Goal: Task Accomplishment & Management: Complete application form

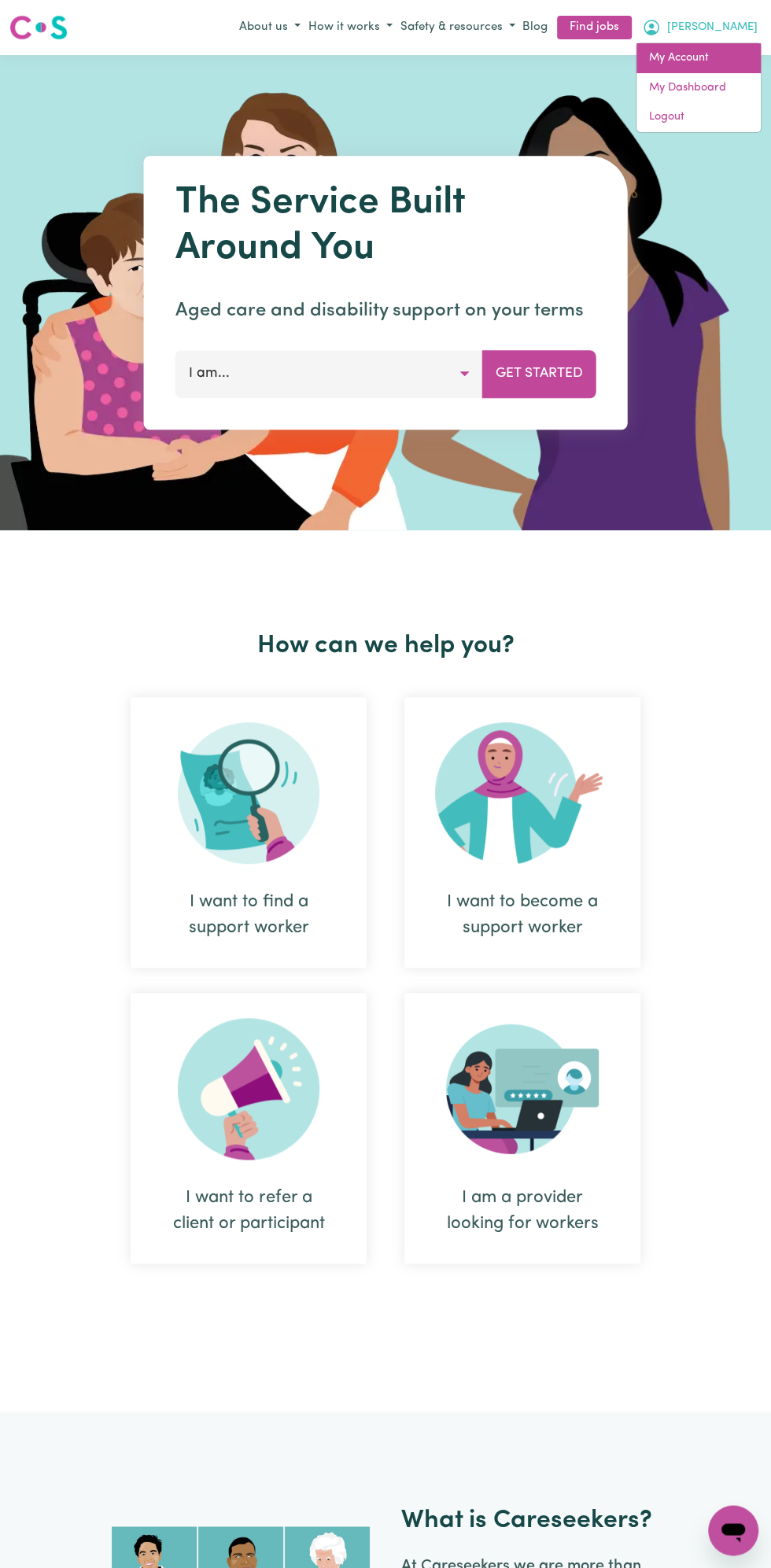
click at [690, 57] on link "My Account" at bounding box center [698, 58] width 125 height 29
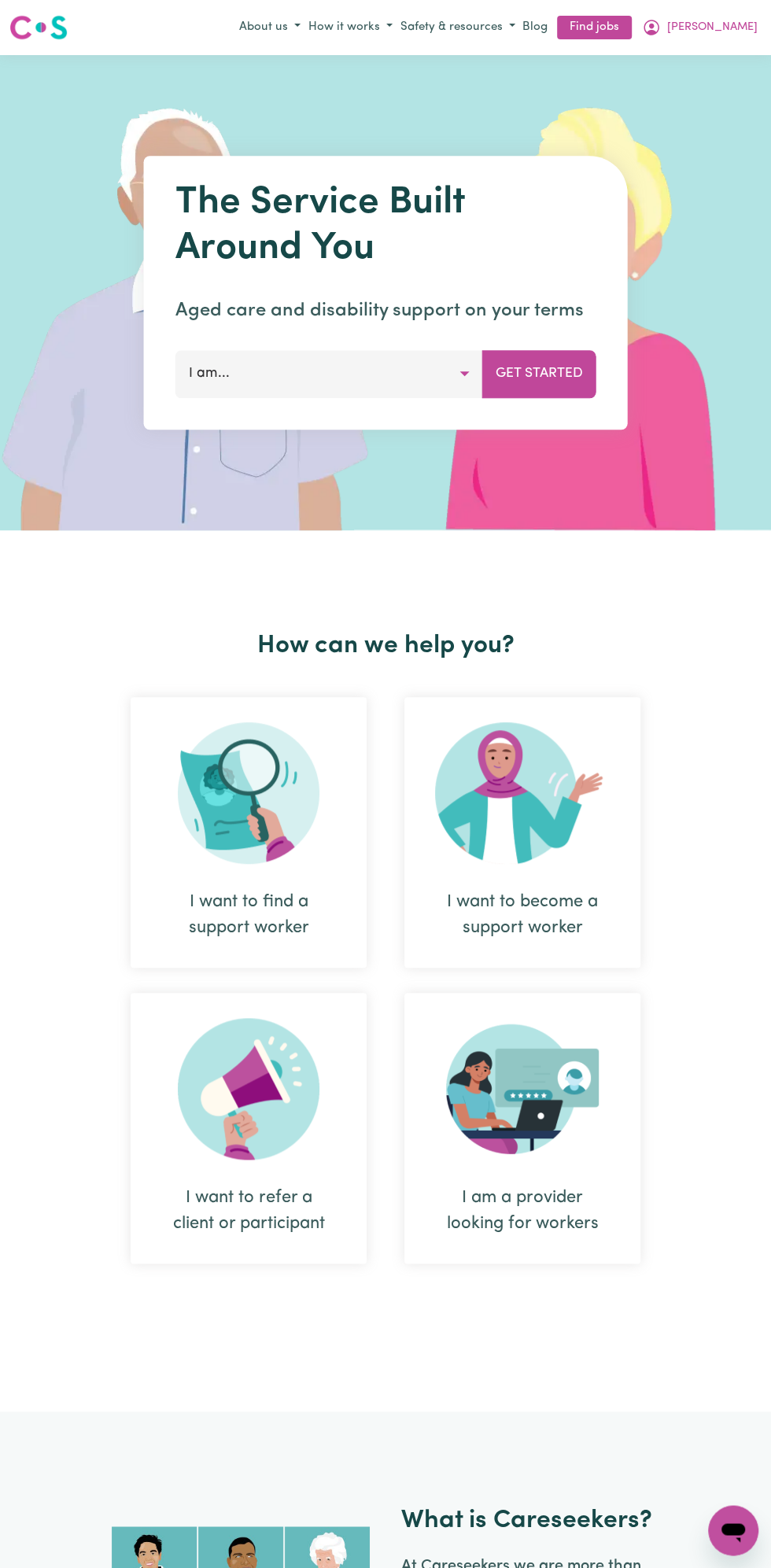
click at [738, 27] on span "[PERSON_NAME]" at bounding box center [713, 27] width 90 height 18
click at [710, 89] on link "My Dashboard" at bounding box center [698, 88] width 125 height 29
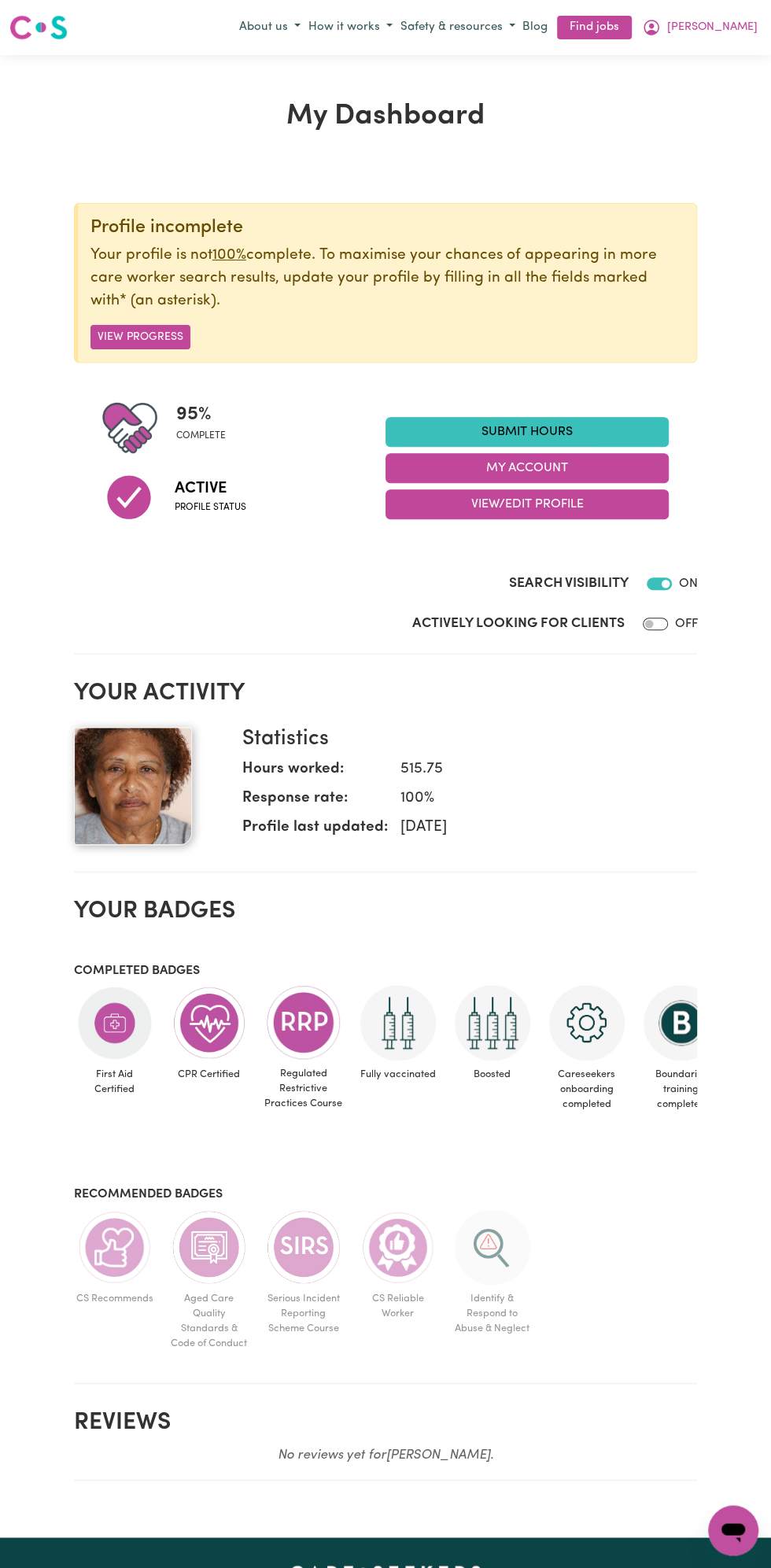
click at [549, 423] on link "Submit Hours" at bounding box center [527, 432] width 284 height 29
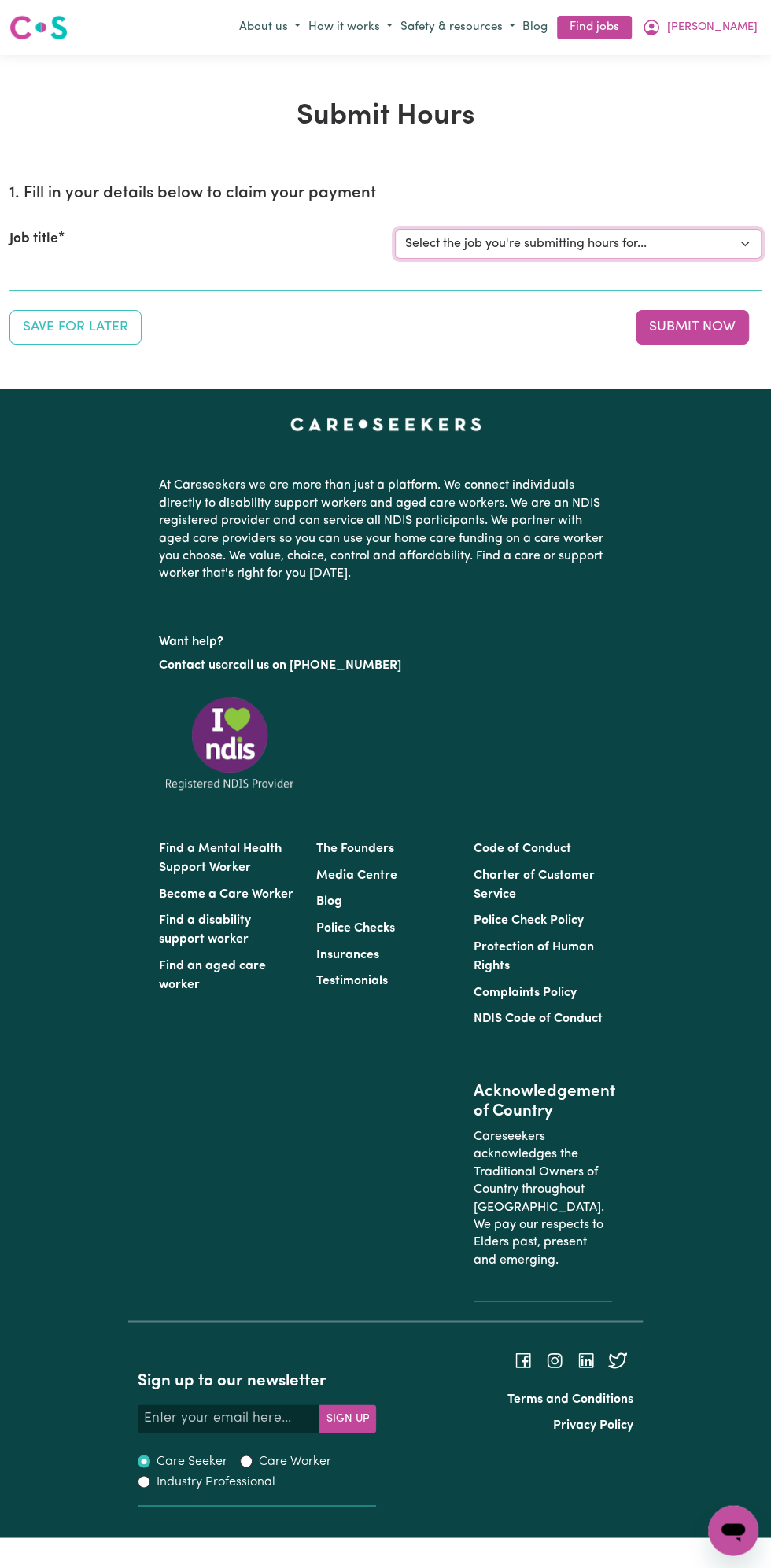
click at [557, 243] on select "Select the job you're submitting hours for... [Vartouhie (Rosie) Gharibian] Fem…" at bounding box center [578, 243] width 366 height 29
select select "13810"
click at [395, 229] on select "Select the job you're submitting hours for... [Vartouhie (Rosie) Gharibian] Fem…" at bounding box center [578, 243] width 366 height 29
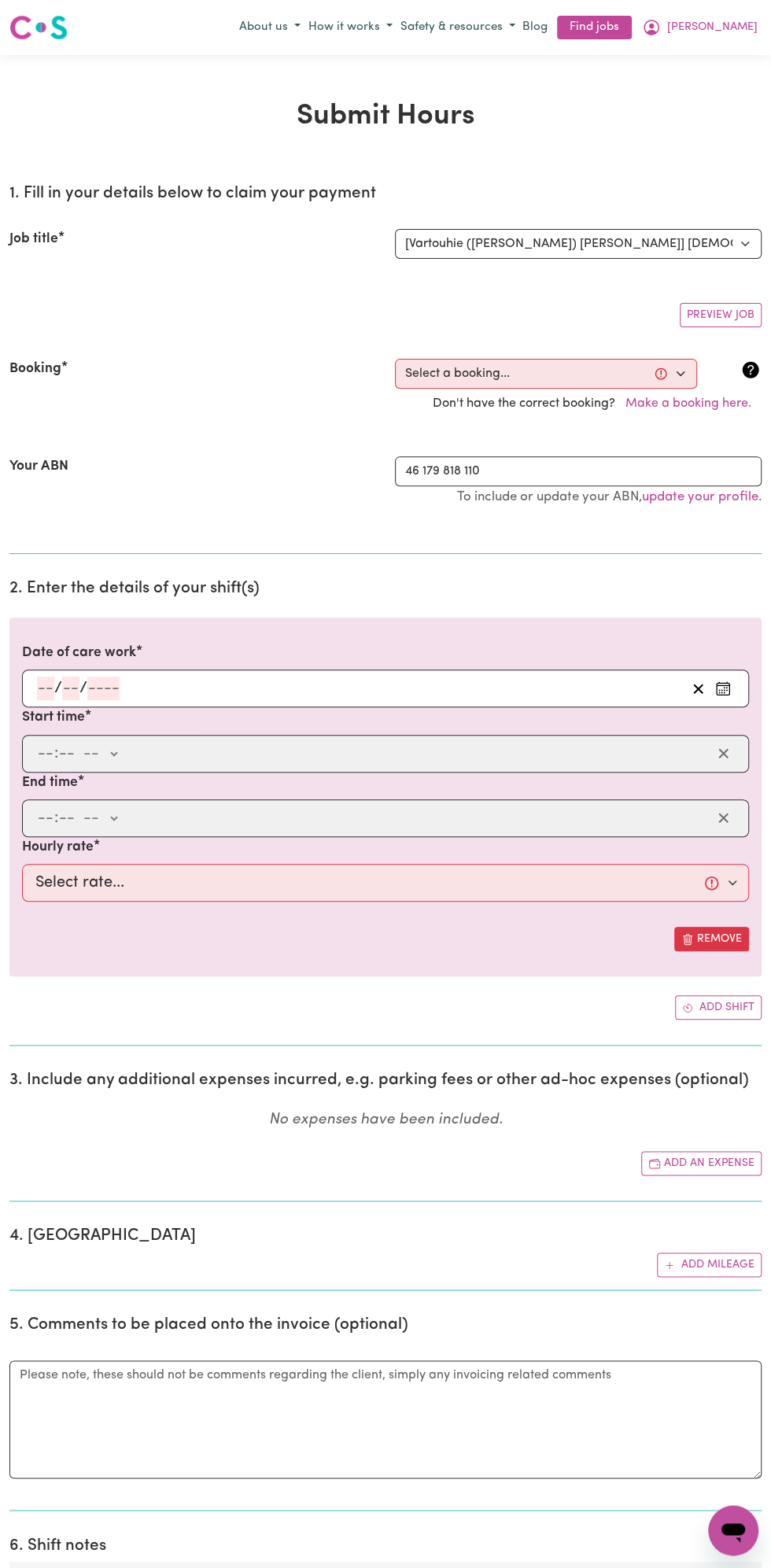
click at [75, 600] on section "2. Enter the details of your shift(s) Date of care work / / Start time : -- am …" at bounding box center [386, 806] width 752 height 480
click at [103, 683] on input "number" at bounding box center [103, 688] width 32 height 24
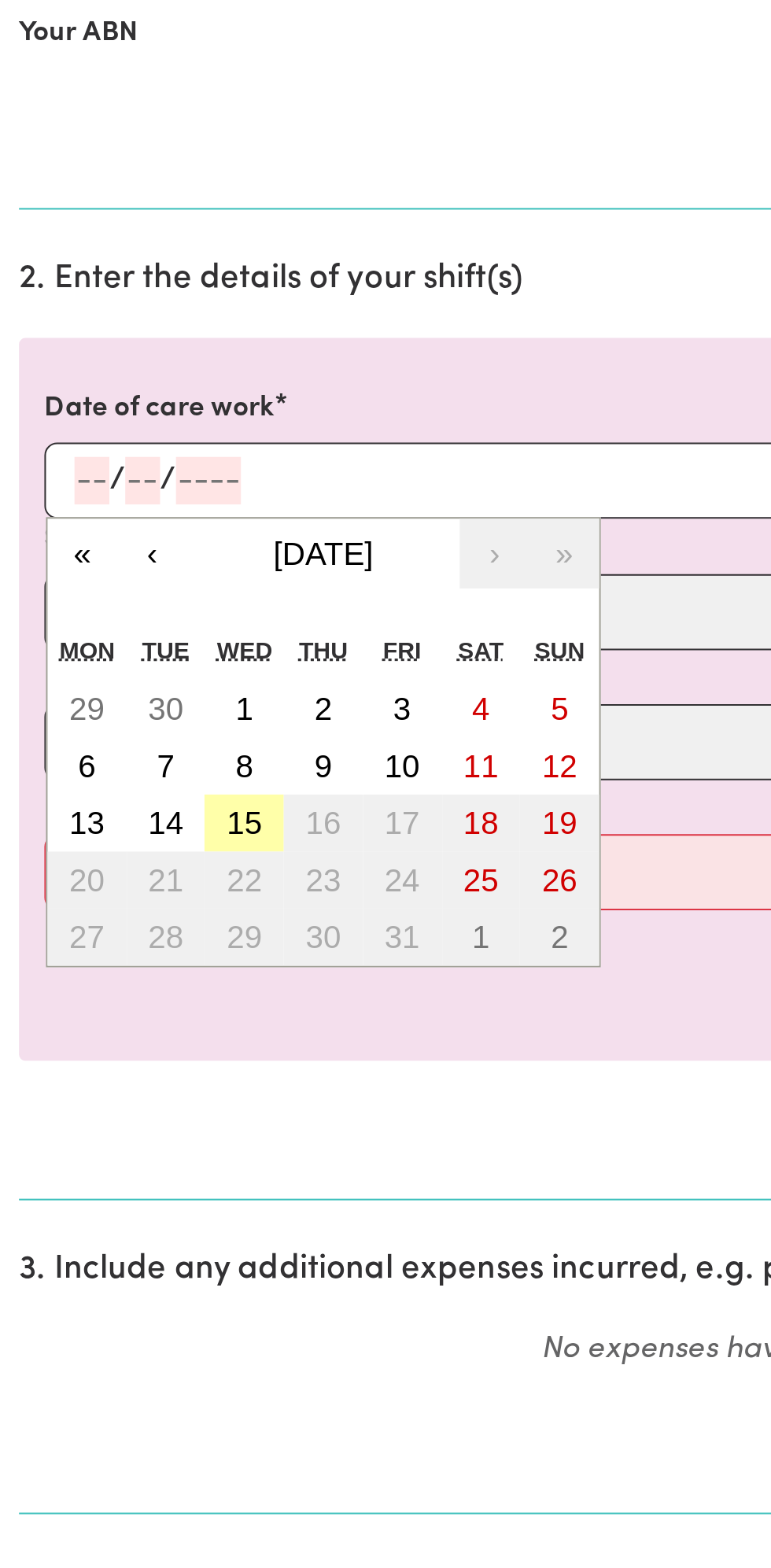
click at [128, 854] on abbr "15" at bounding box center [122, 859] width 18 height 18
type input "2025-10-15"
type input "15"
type input "10"
type input "2025"
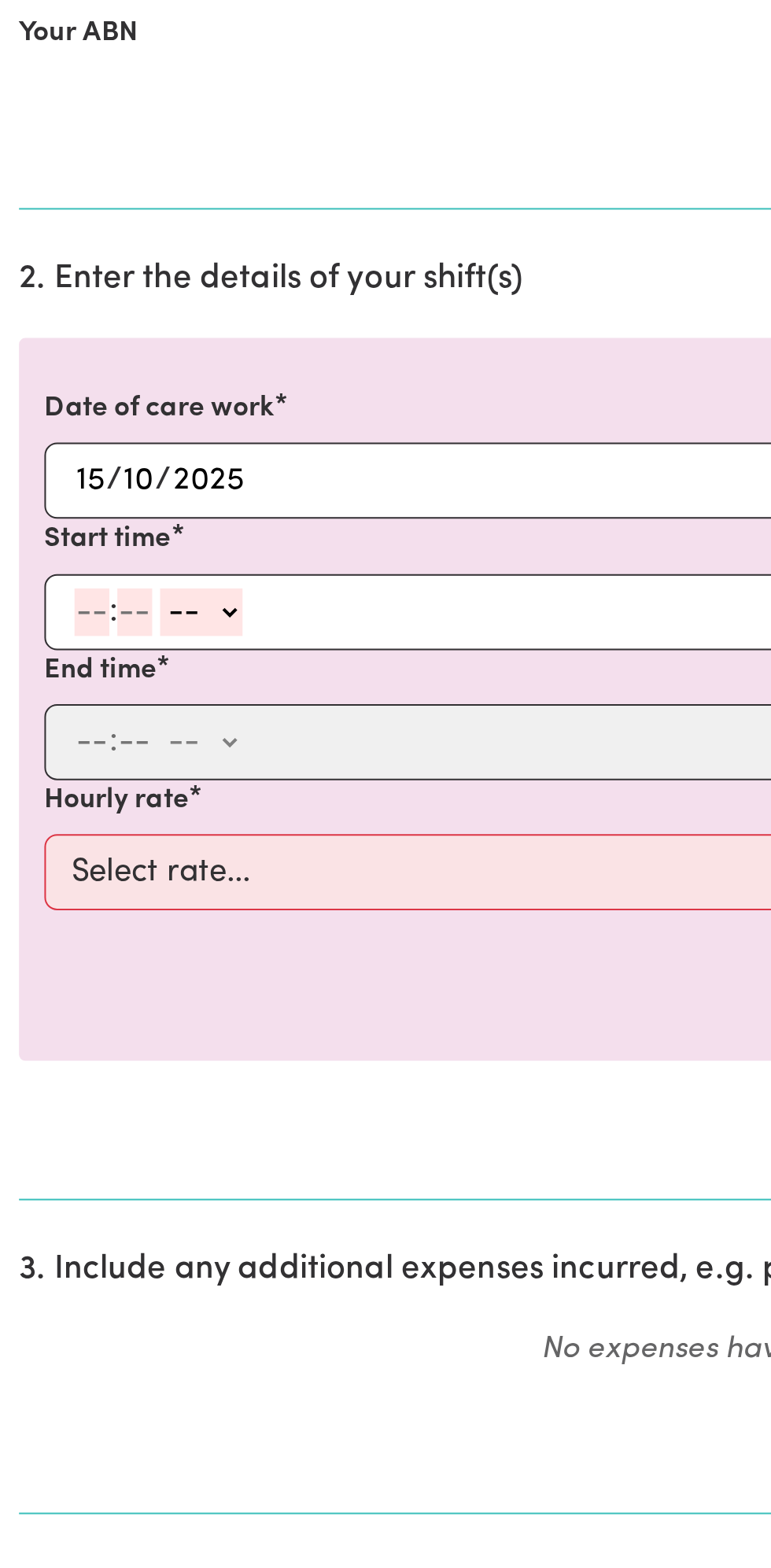
click at [37, 749] on input "number" at bounding box center [46, 754] width 18 height 24
type input "12"
type input "0"
click at [121, 754] on select "-- am pm" at bounding box center [102, 754] width 41 height 24
select select "pm"
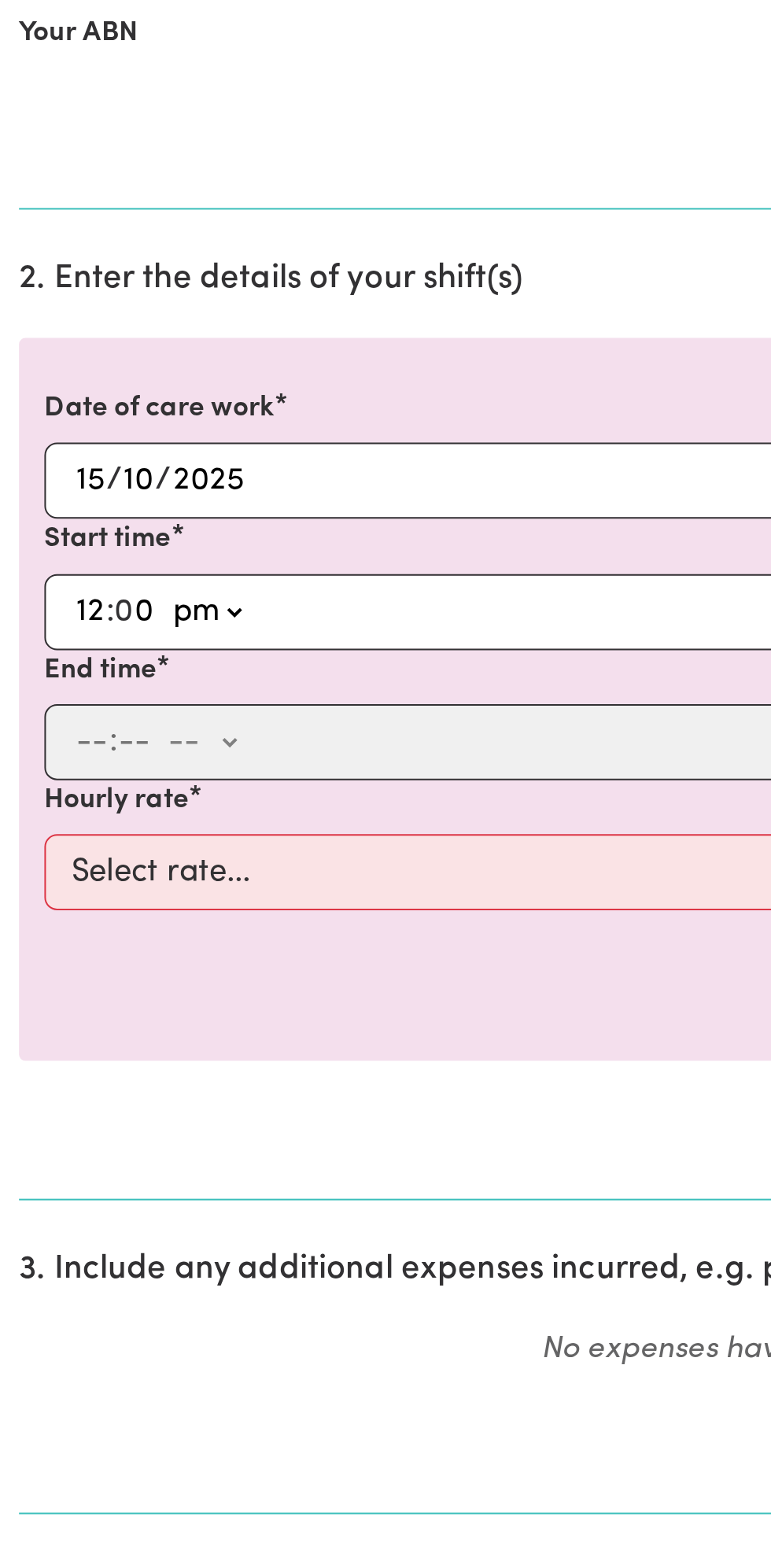
click at [82, 742] on select "-- am pm" at bounding box center [102, 754] width 41 height 24
type input "12:00"
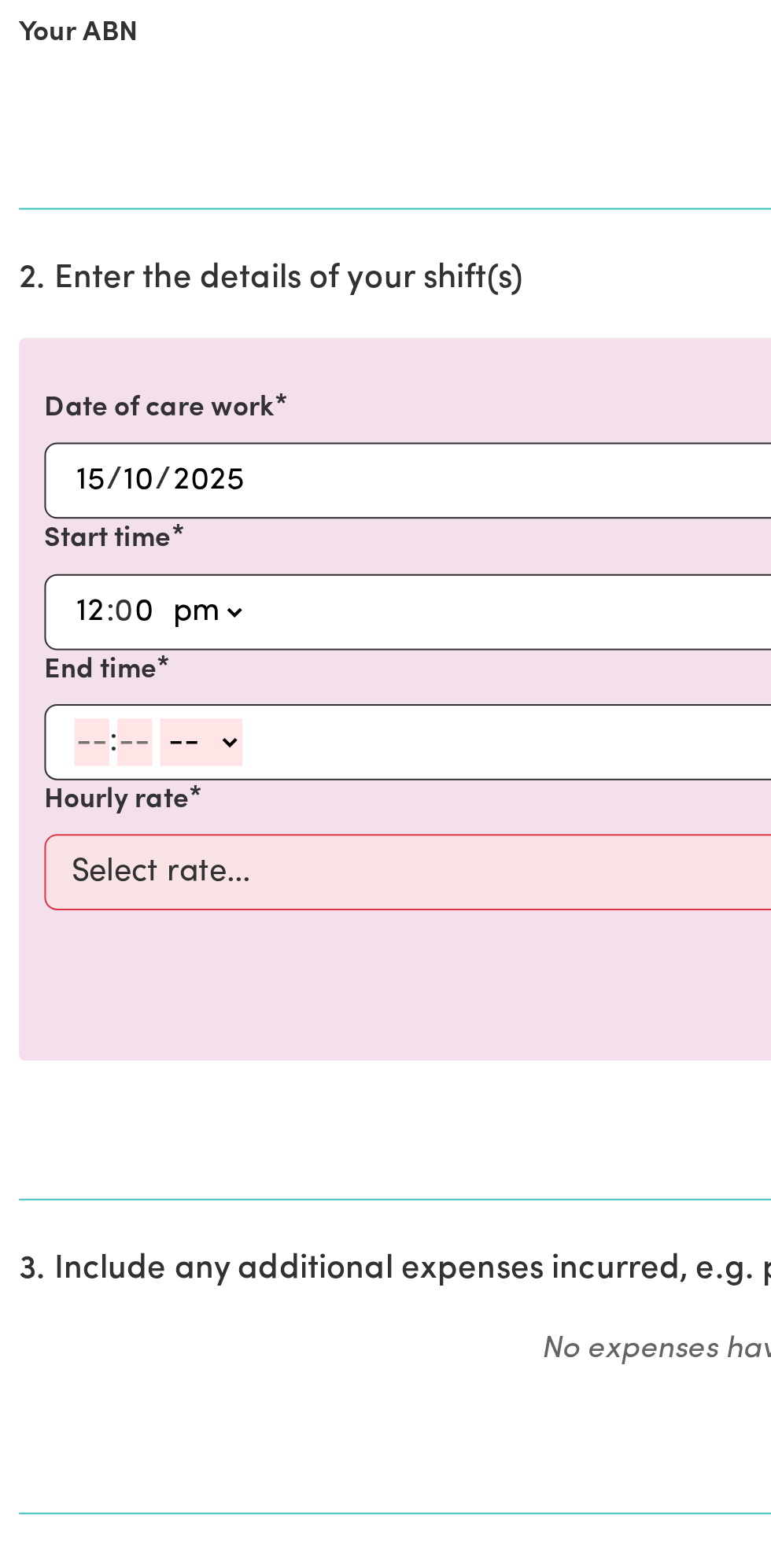
click at [37, 816] on input "number" at bounding box center [46, 818] width 18 height 24
type input "1"
click at [62, 818] on input "number" at bounding box center [60, 818] width 18 height 24
type input "0"
click at [116, 820] on select "-- am pm" at bounding box center [97, 818] width 41 height 24
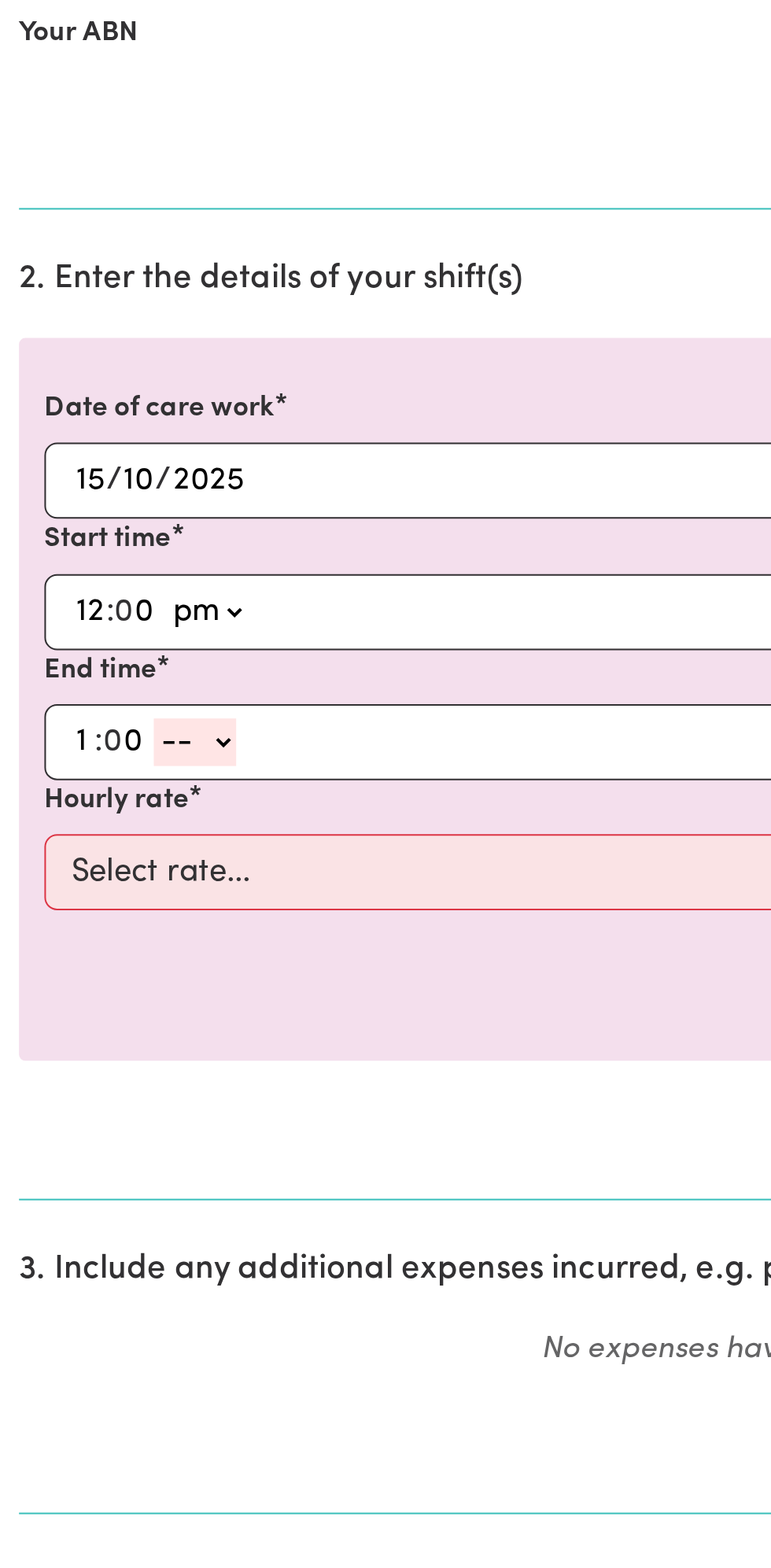
select select "pm"
click at [77, 806] on select "-- am pm" at bounding box center [97, 818] width 41 height 24
type input "13:00"
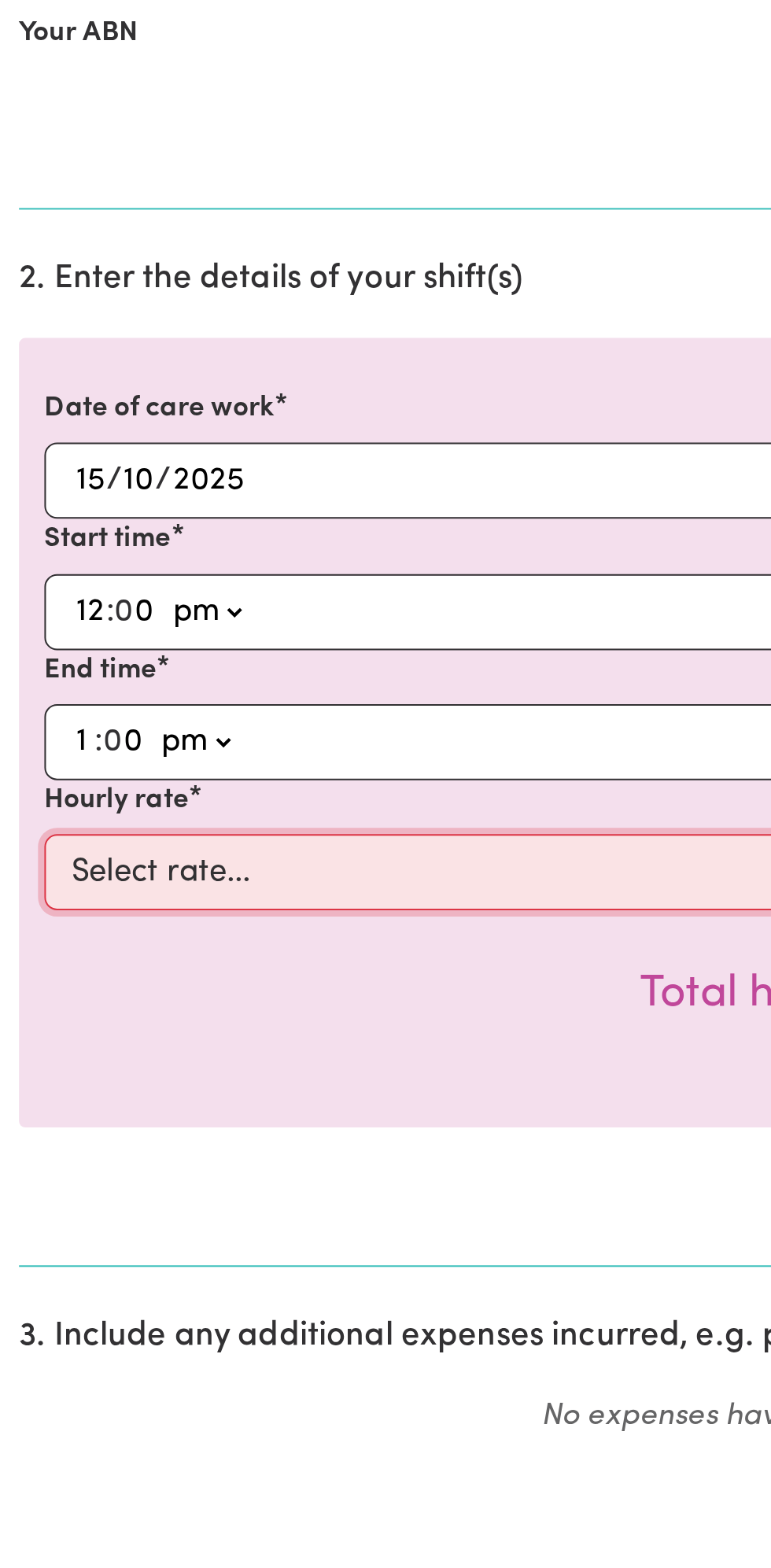
click at [183, 875] on select "Select rate... $49.00 (Weekday) $60.00 (Saturday)" at bounding box center [385, 883] width 728 height 37
select select "49-Weekday"
click at [22, 864] on select "Select rate... $49.00 (Weekday) $60.00 (Saturday)" at bounding box center [385, 883] width 728 height 37
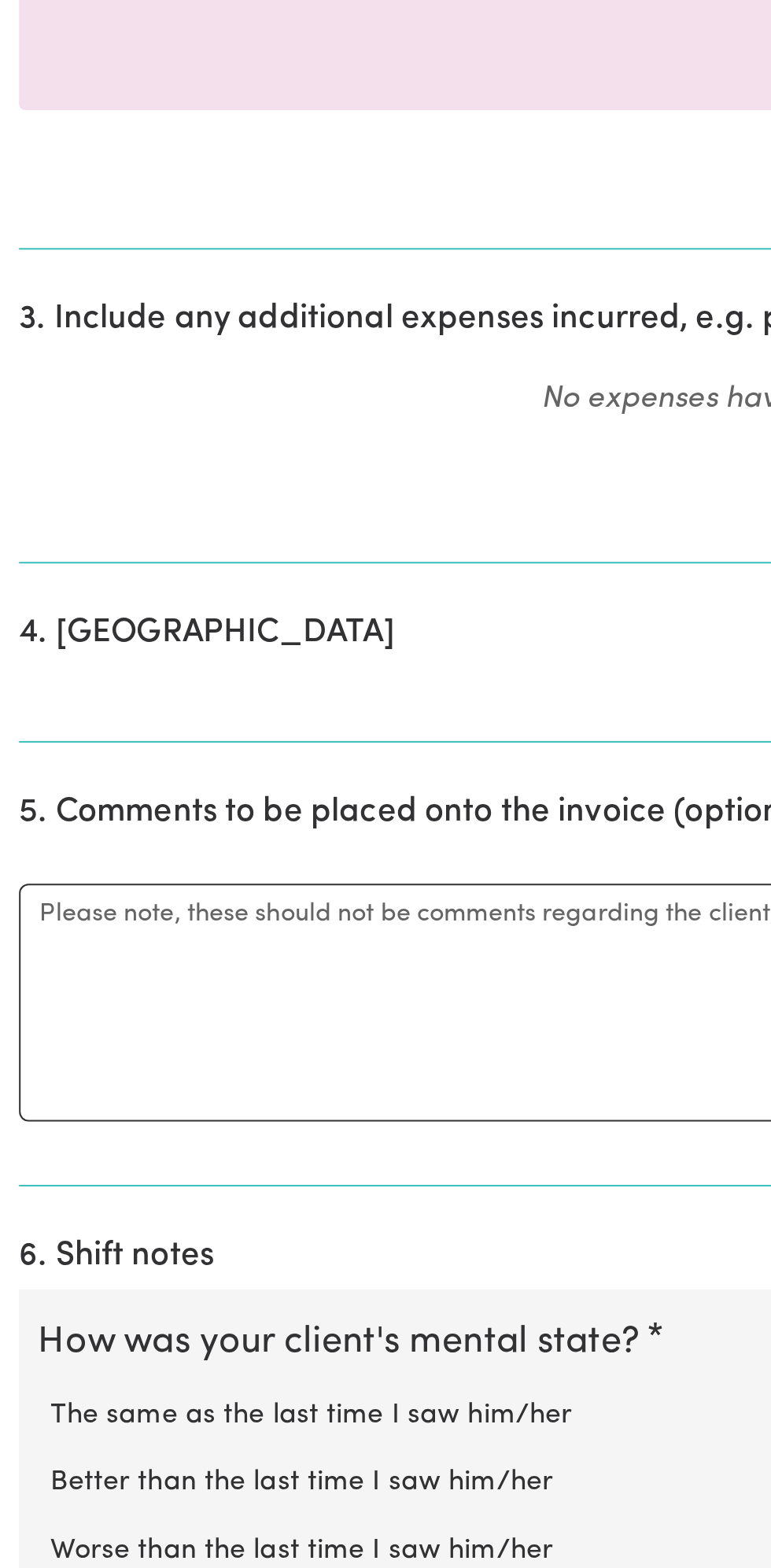
scroll to position [167, 0]
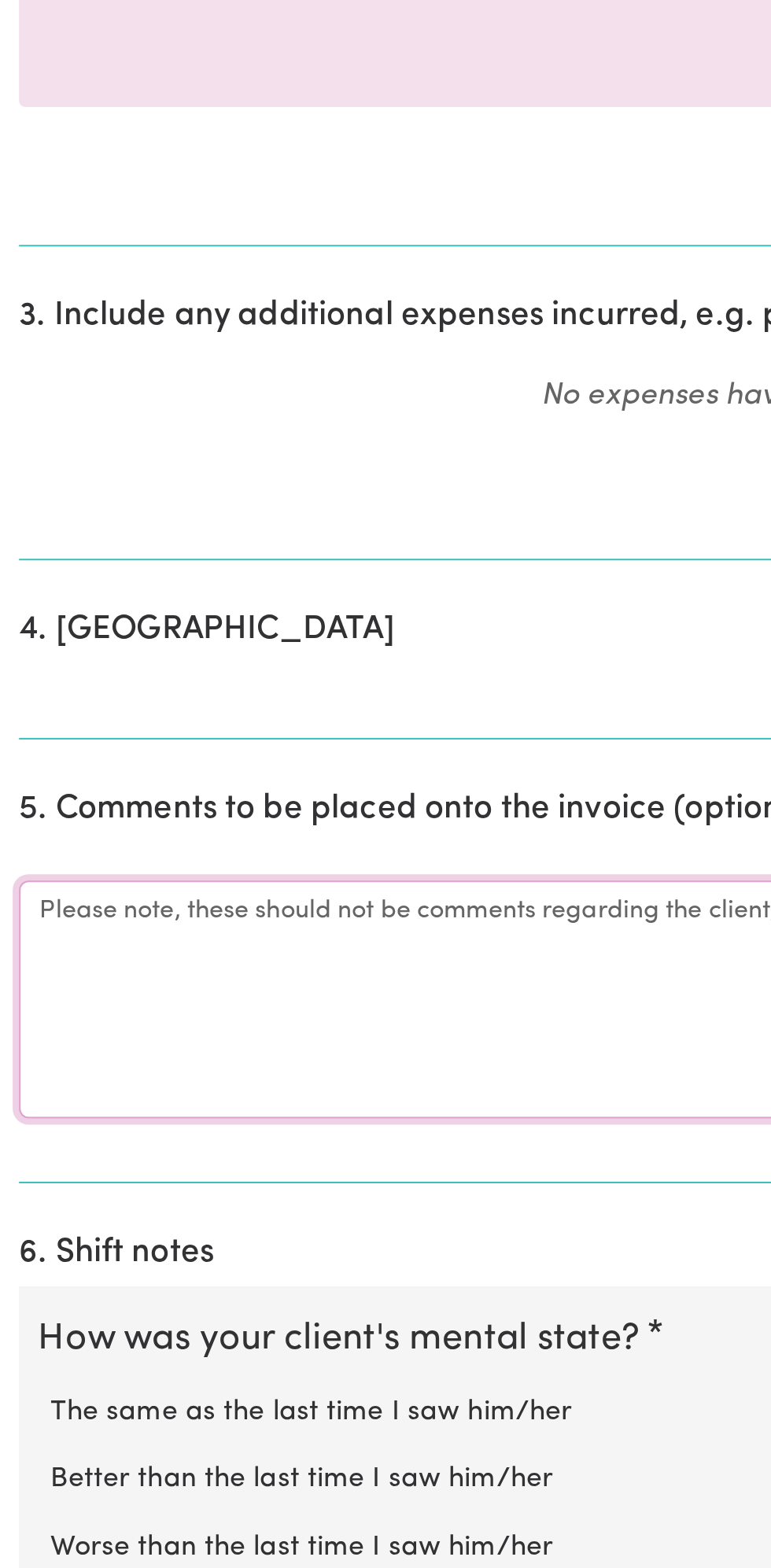
click at [127, 1286] on textarea "Comments" at bounding box center [386, 1285] width 752 height 118
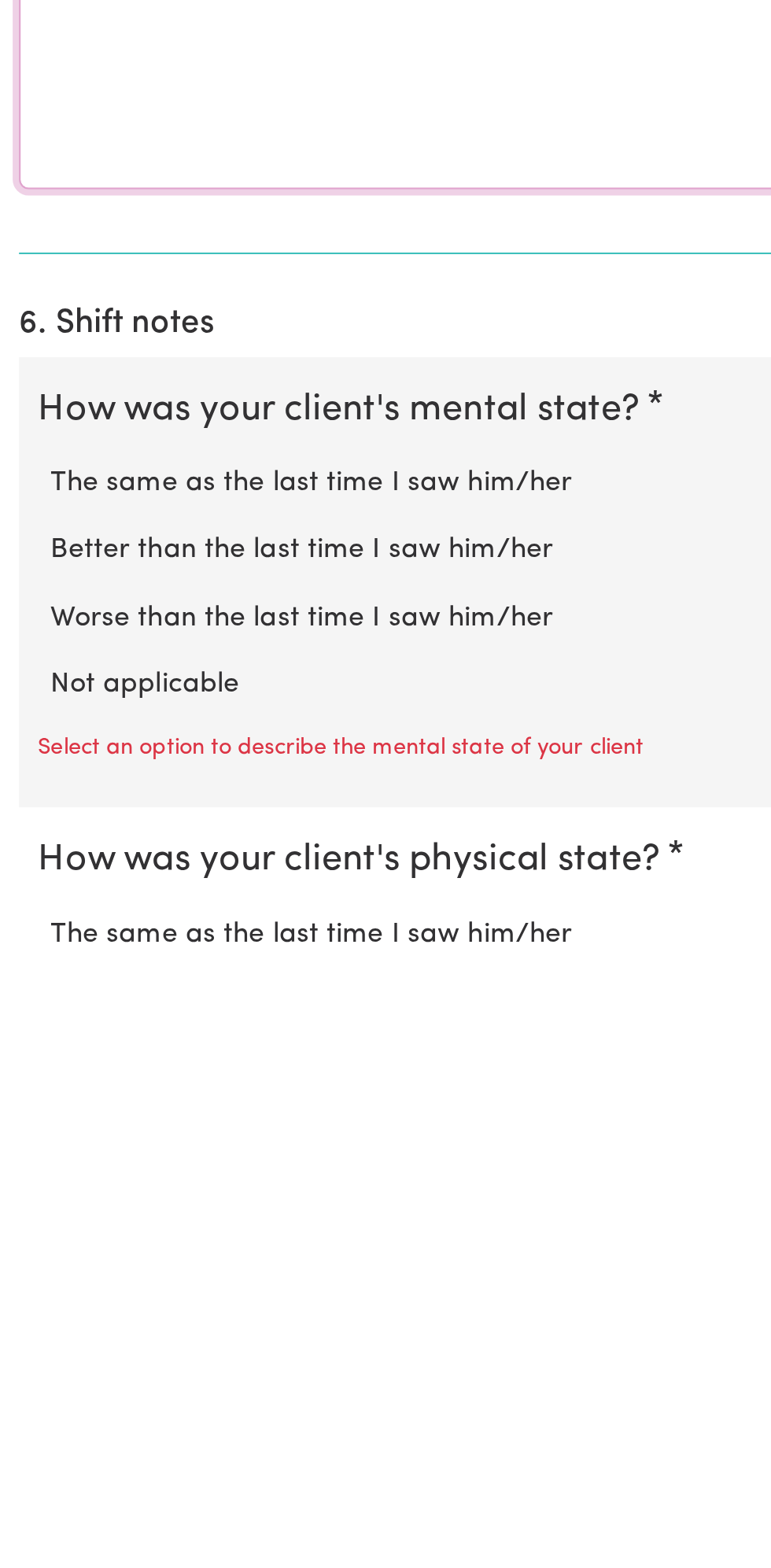
type textarea "All good"
click at [113, 1435] on label "Not applicable" at bounding box center [386, 1438] width 721 height 21
click at [26, 1429] on input "Not applicable" at bounding box center [25, 1429] width 1 height 1
radio input "true"
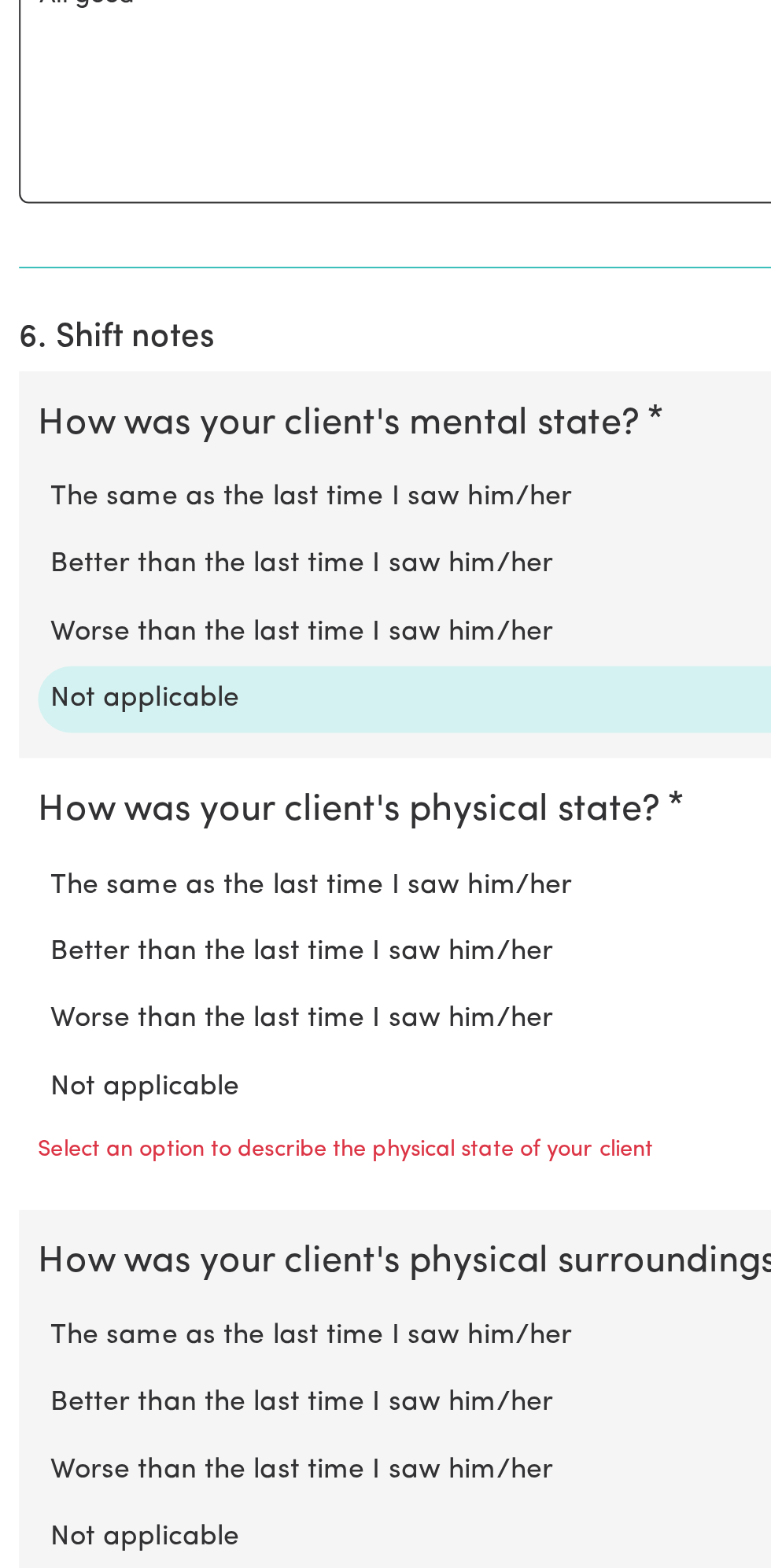
scroll to position [633, 0]
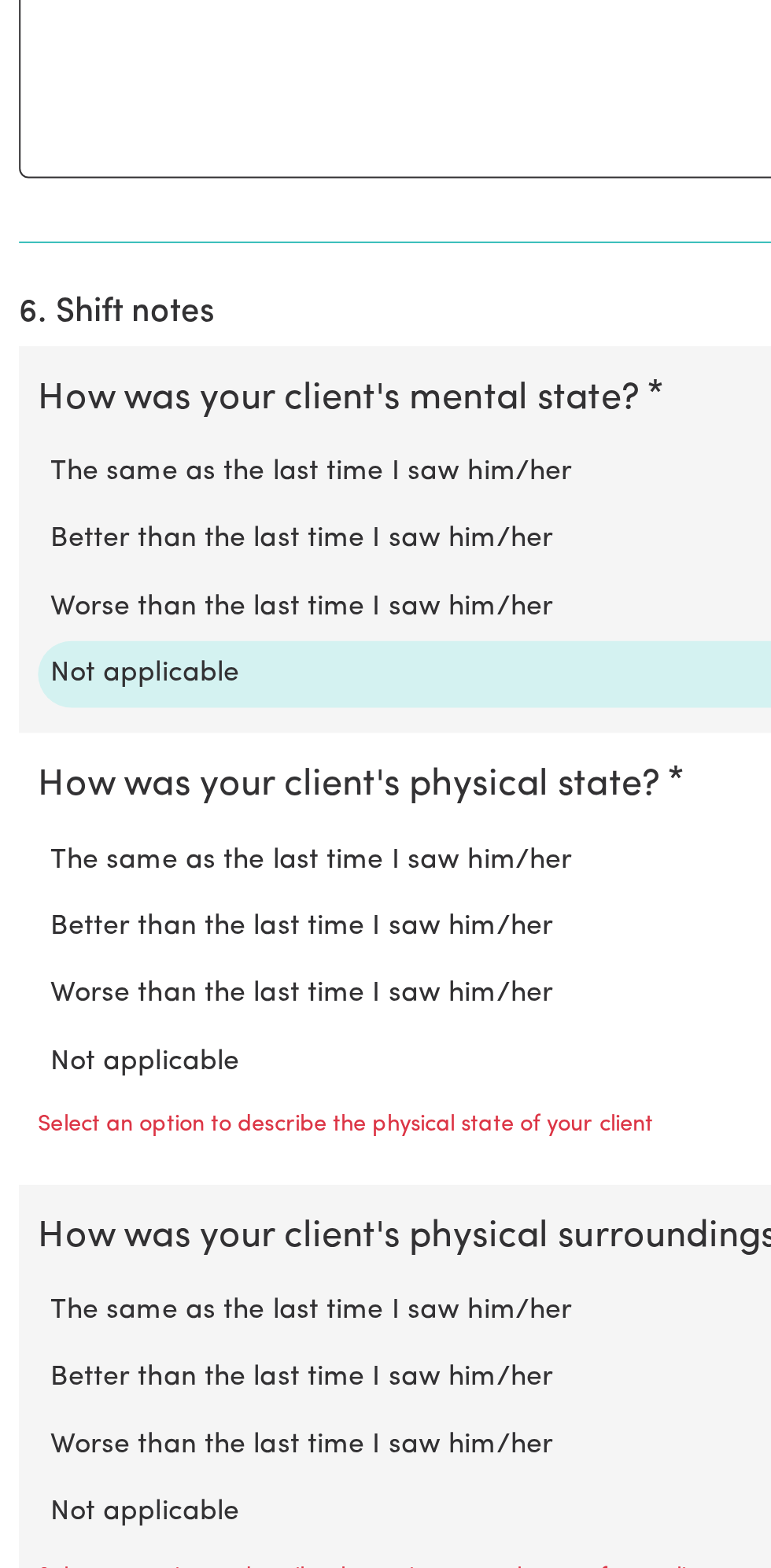
click at [115, 1308] on label "Not applicable" at bounding box center [386, 1317] width 721 height 21
click at [26, 1307] on input "Not applicable" at bounding box center [25, 1306] width 1 height 1
radio input "true"
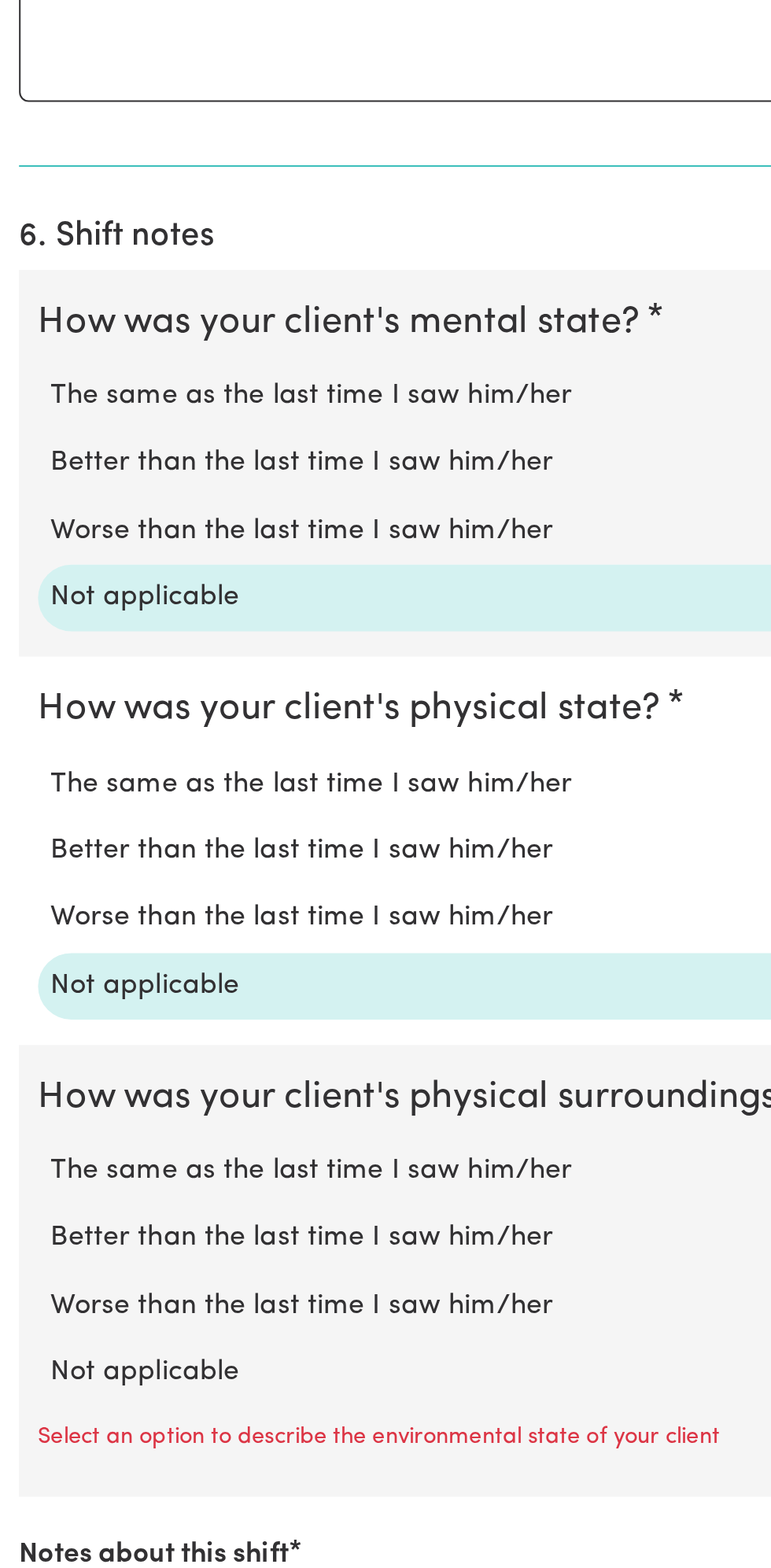
scroll to position [818, 0]
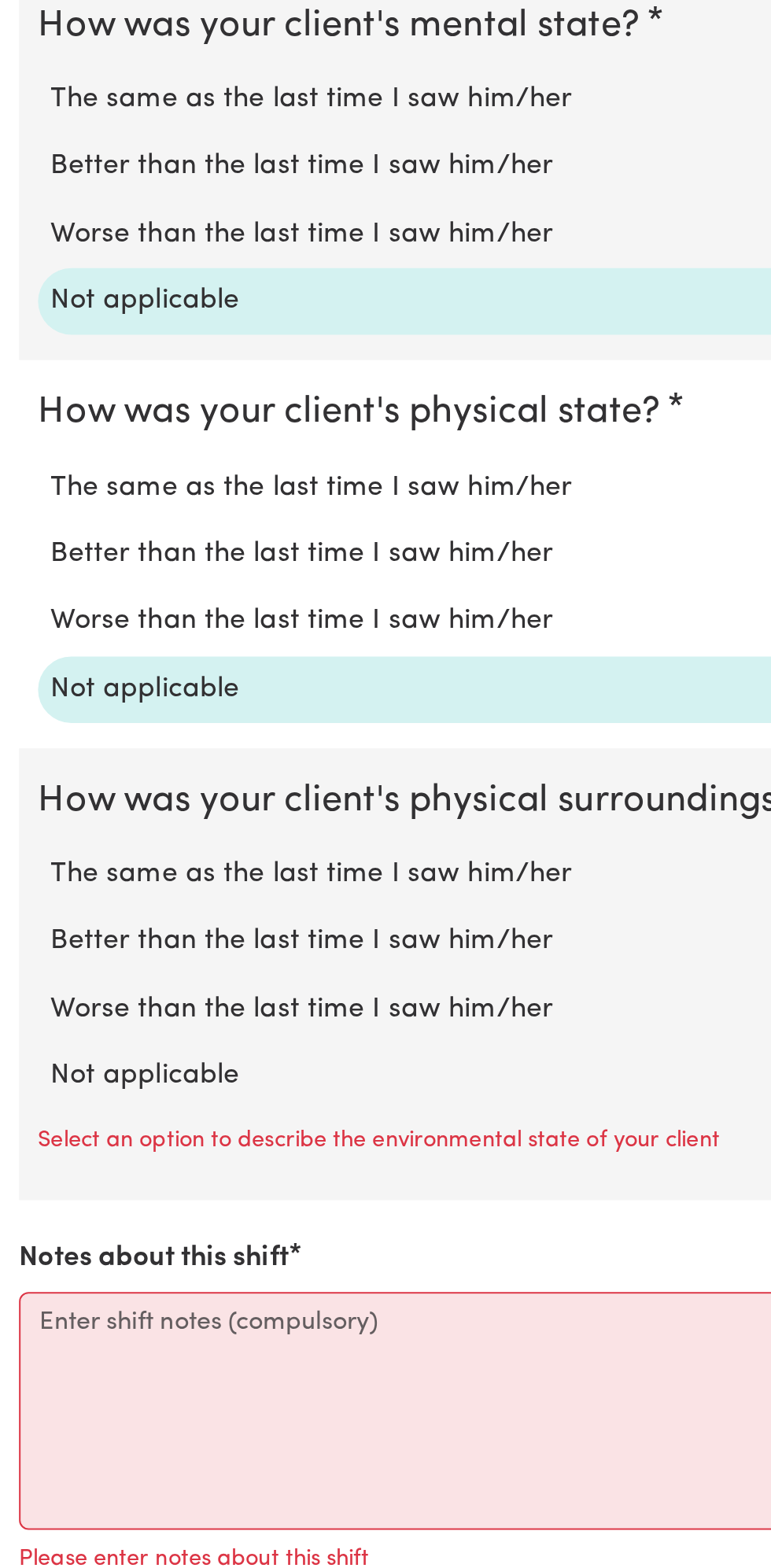
click at [114, 1322] on label "Not applicable" at bounding box center [386, 1324] width 721 height 21
click at [26, 1314] on input "Not applicable" at bounding box center [25, 1314] width 1 height 1
radio input "true"
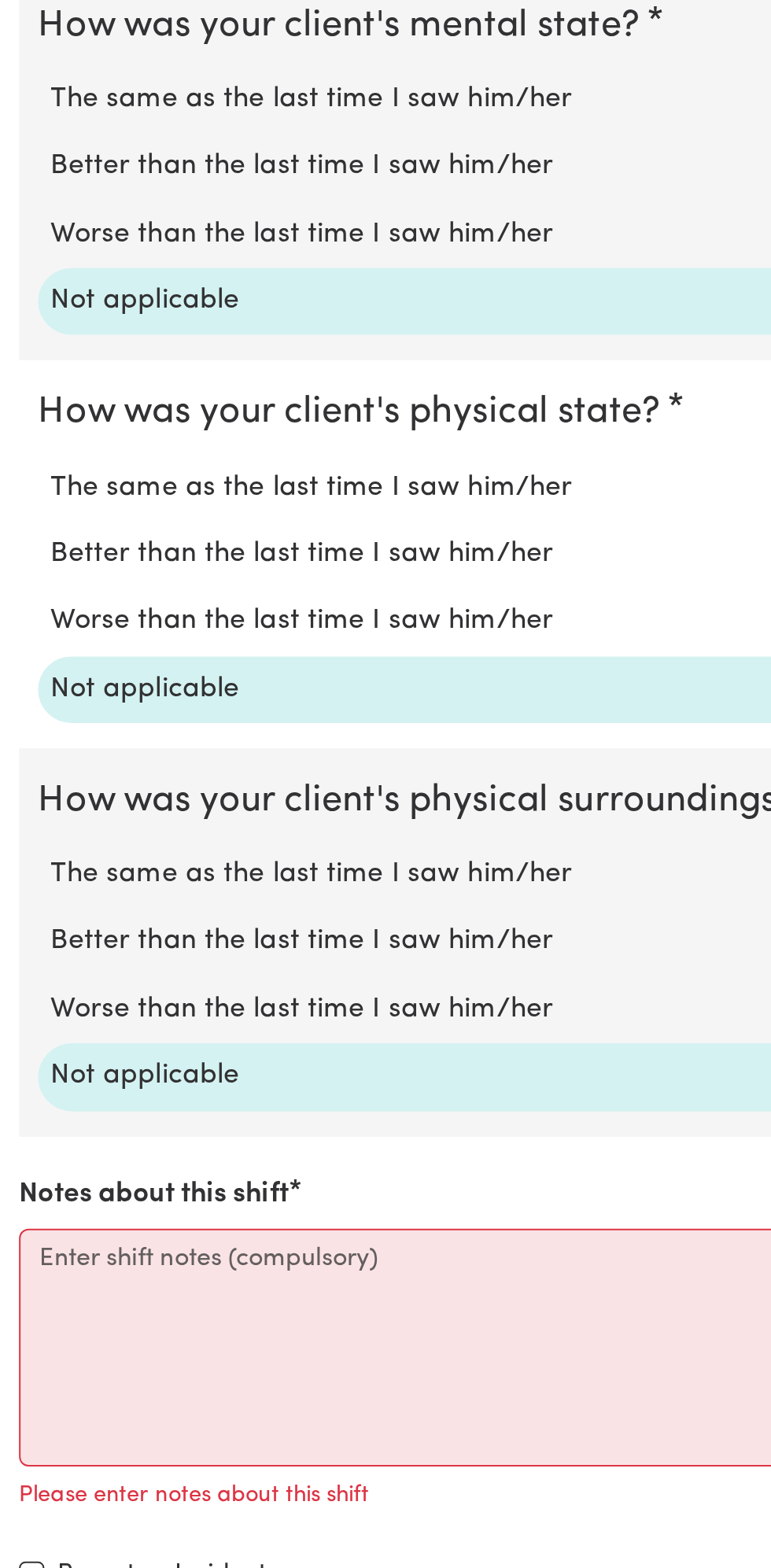
click at [137, 1314] on label "Not applicable" at bounding box center [386, 1324] width 721 height 21
click at [26, 1314] on input "Not applicable" at bounding box center [25, 1314] width 1 height 1
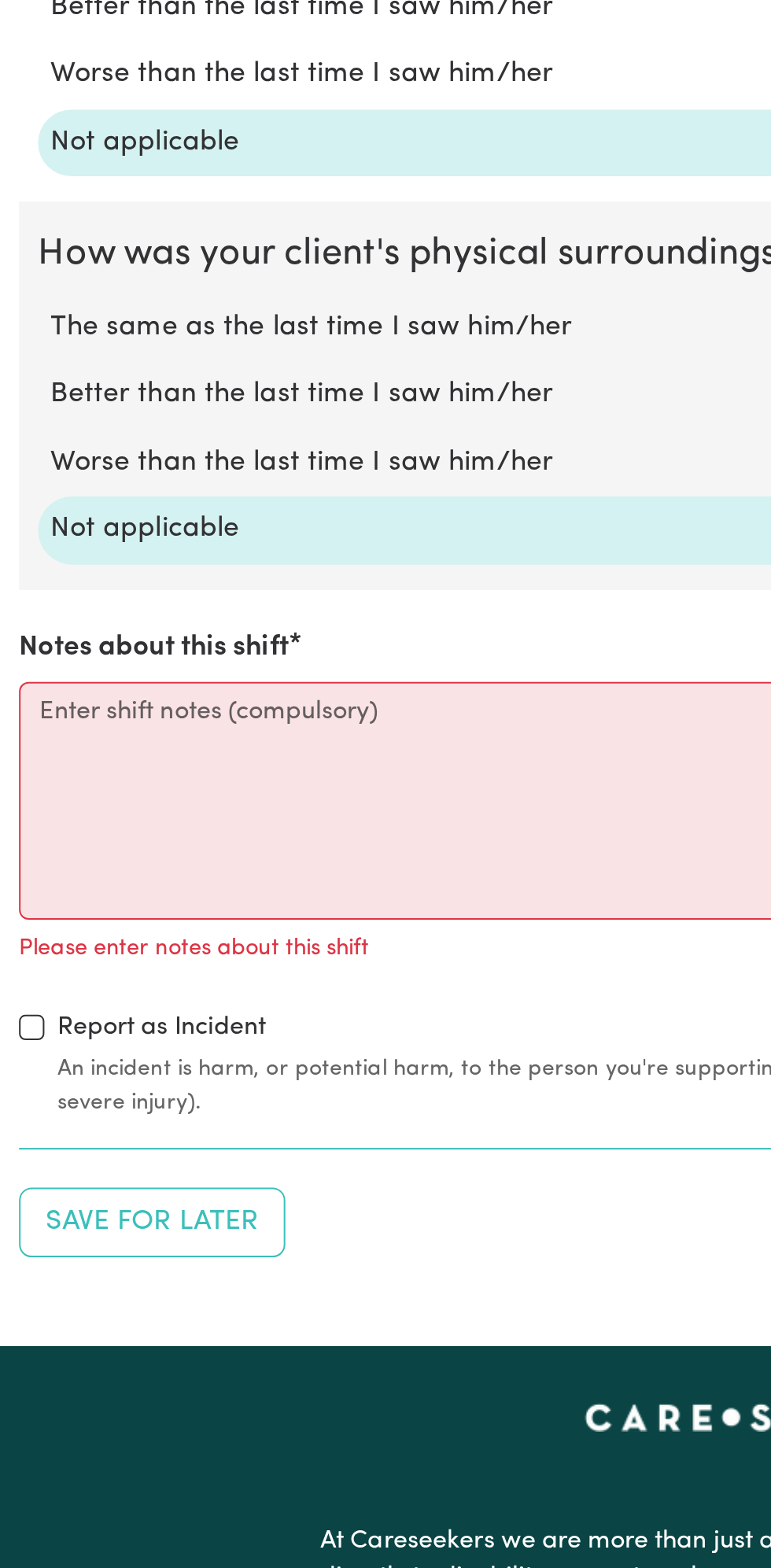
scroll to position [1092, 0]
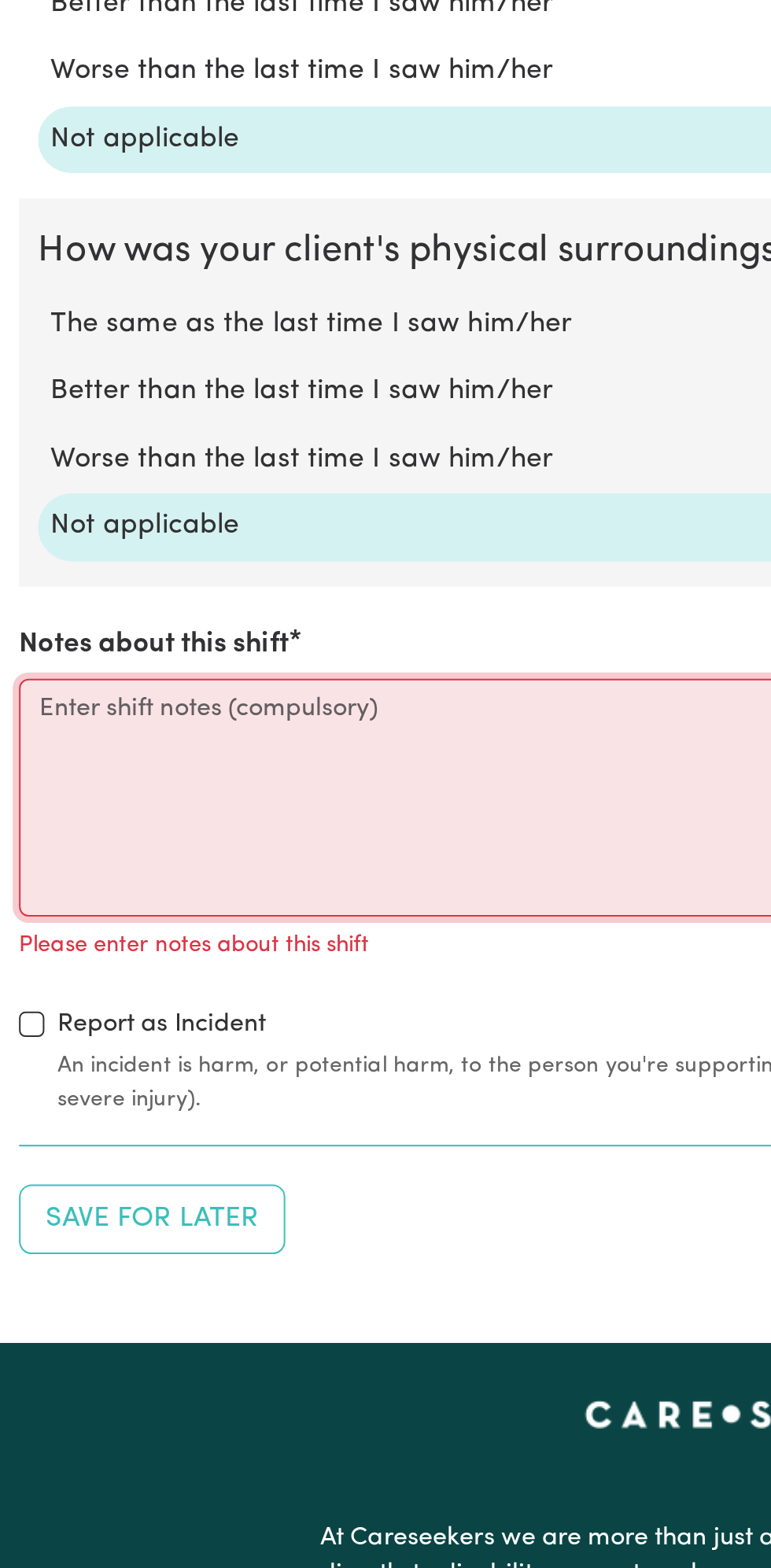
click at [172, 1184] on textarea "Notes about this shift" at bounding box center [386, 1186] width 752 height 118
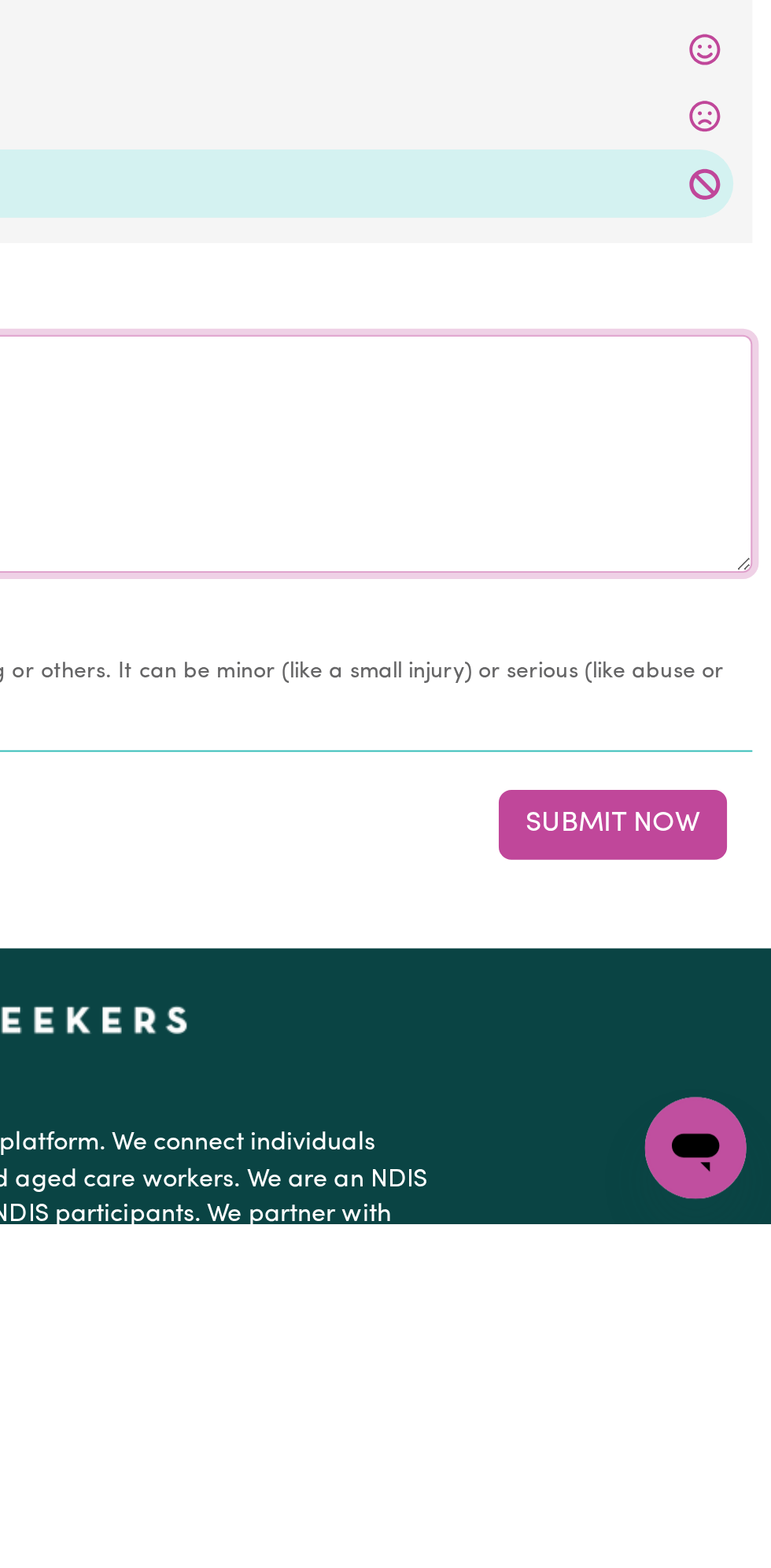
type textarea "Nothing changes all good"
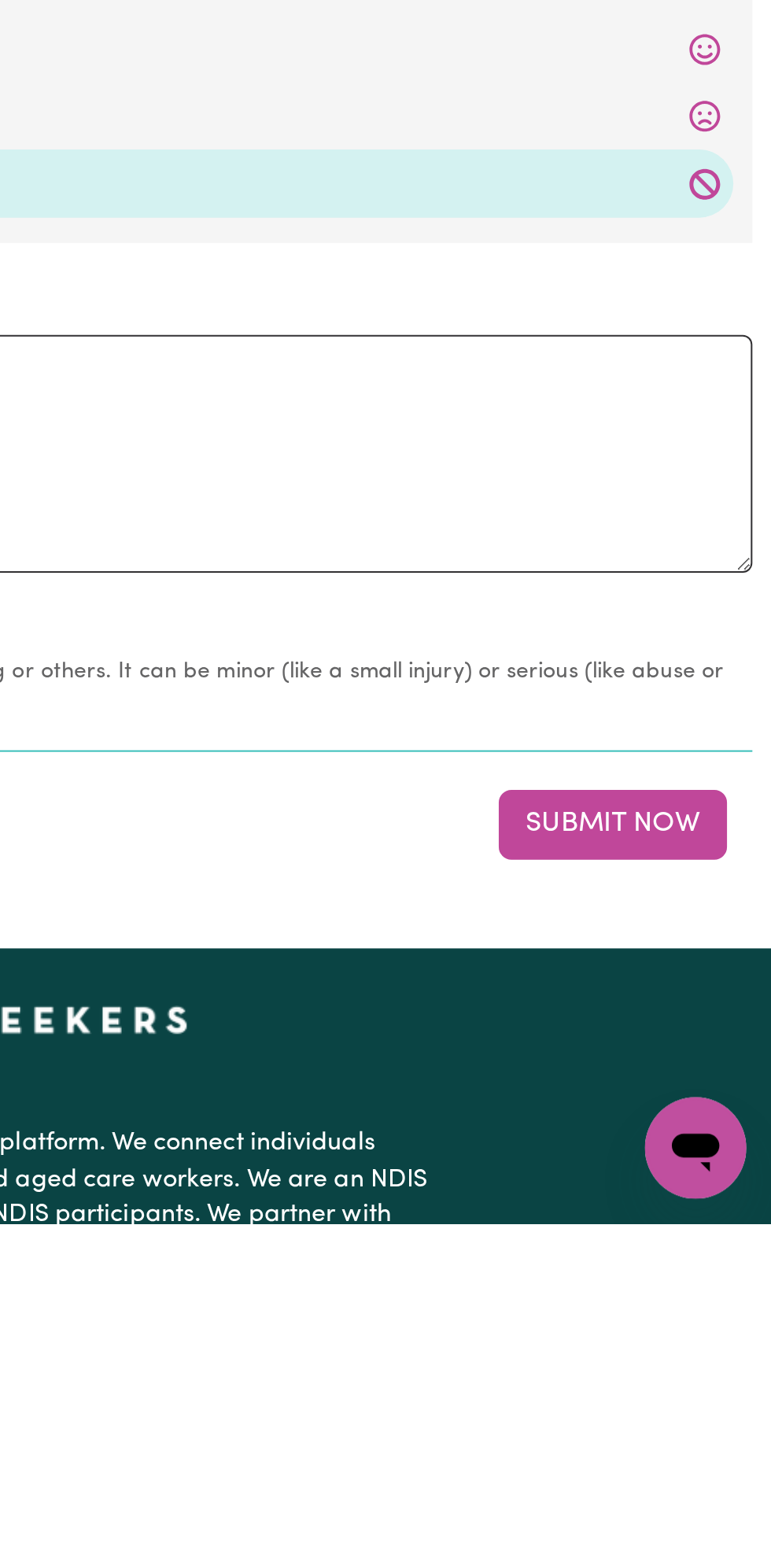
click at [702, 1371] on button "Submit Now" at bounding box center [692, 1370] width 113 height 34
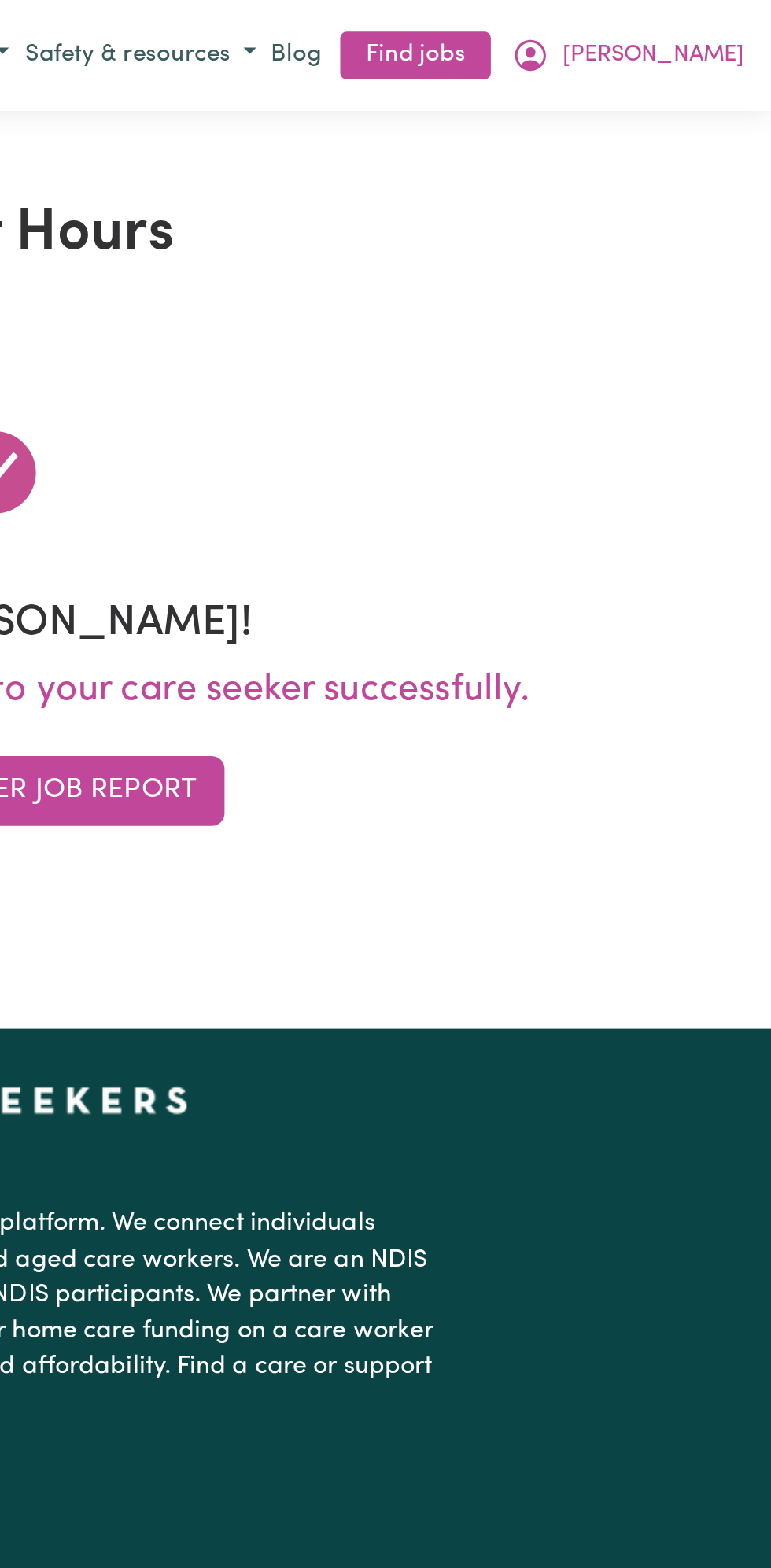
scroll to position [0, 0]
